Goal: Check status: Check status

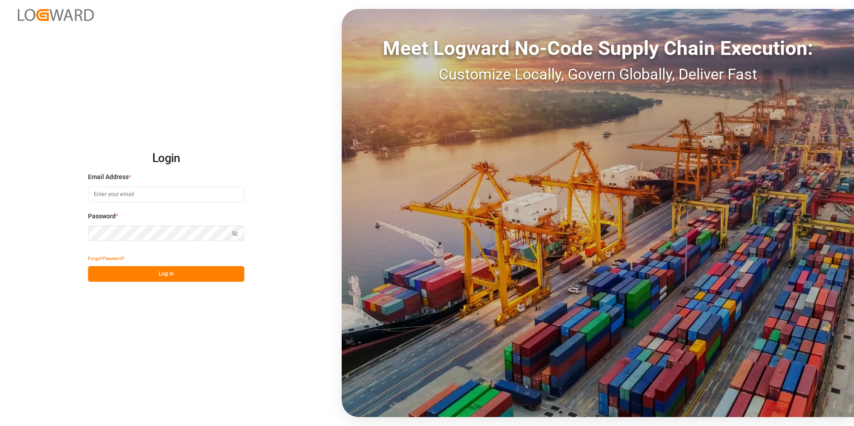
type input "[PERSON_NAME][EMAIL_ADDRESS][DOMAIN_NAME]"
click at [153, 276] on button "Log In" at bounding box center [166, 274] width 156 height 16
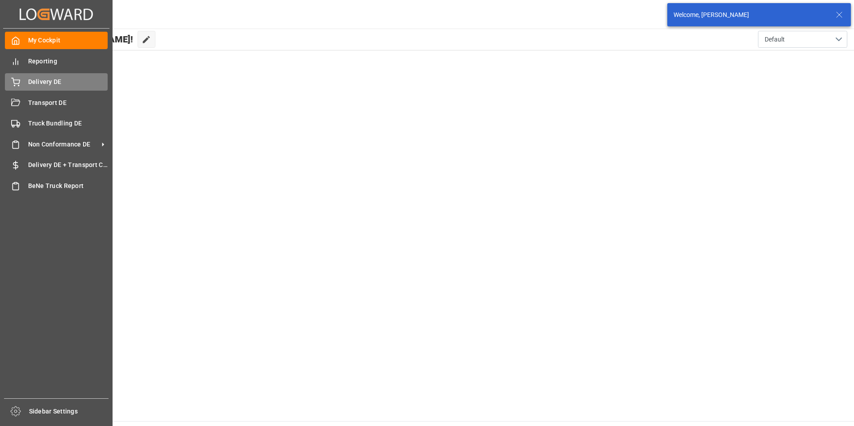
click at [19, 80] on icon at bounding box center [16, 81] width 8 height 6
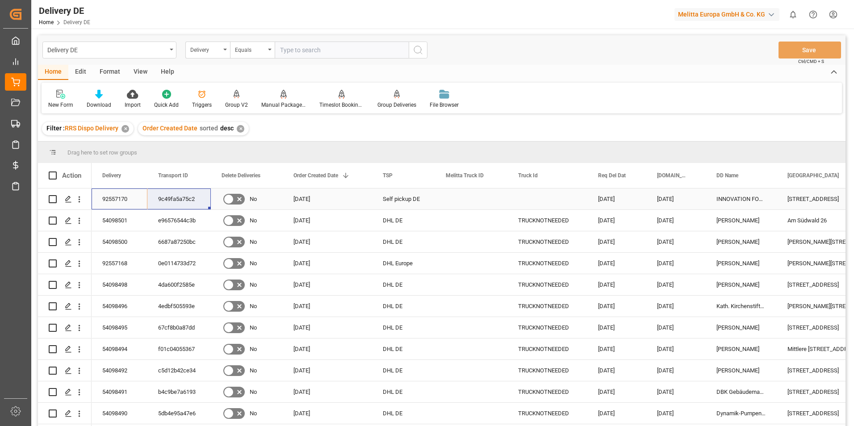
drag, startPoint x: 132, startPoint y: 202, endPoint x: 197, endPoint y: 202, distance: 65.2
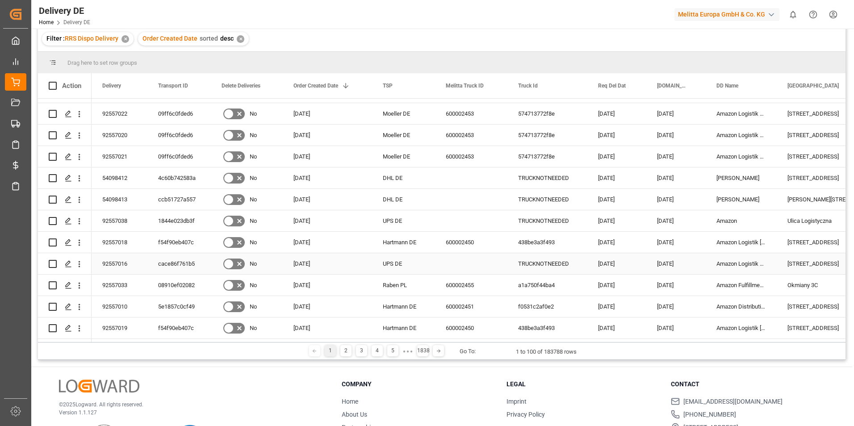
scroll to position [132, 0]
